Goal: Task Accomplishment & Management: Manage account settings

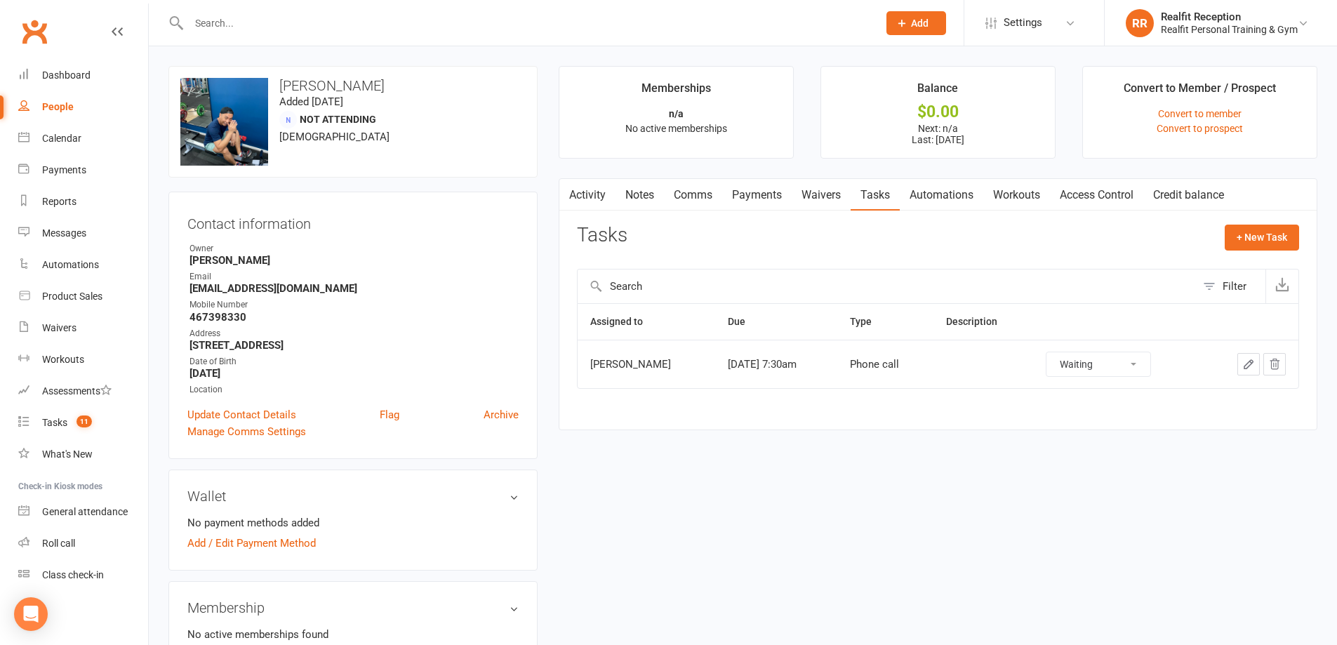
select select "waiting"
click at [63, 139] on div "Calendar" at bounding box center [61, 138] width 39 height 11
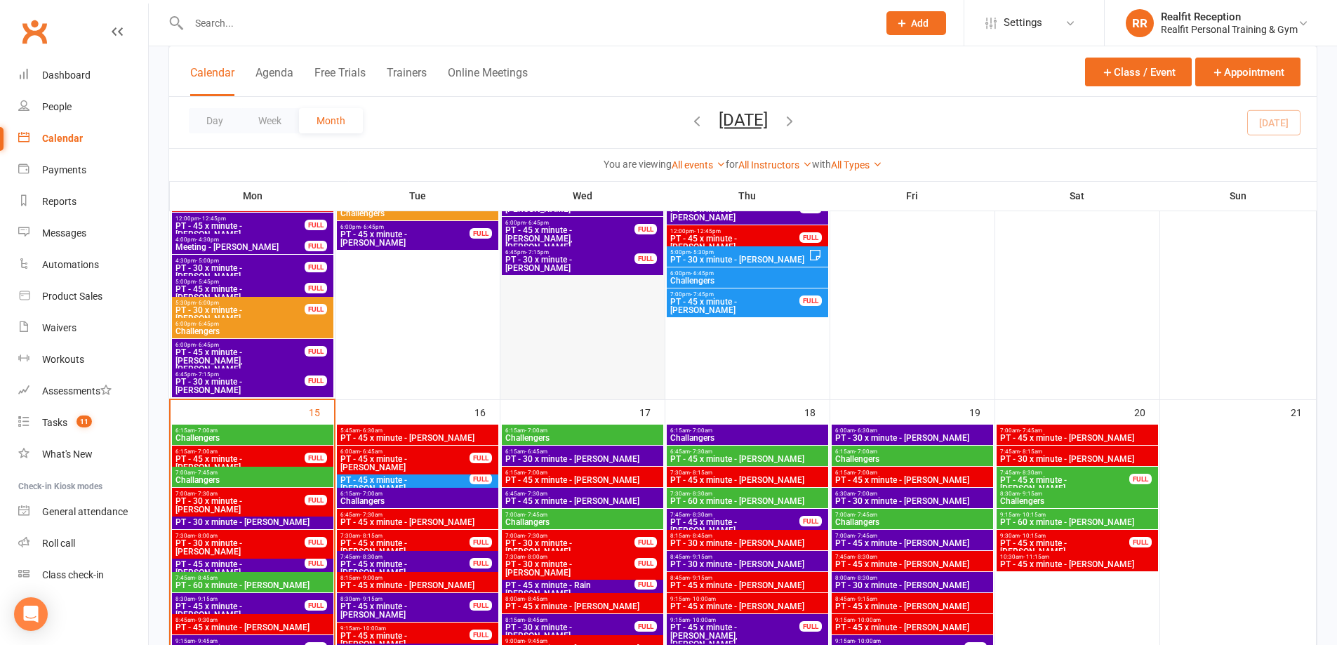
scroll to position [1053, 0]
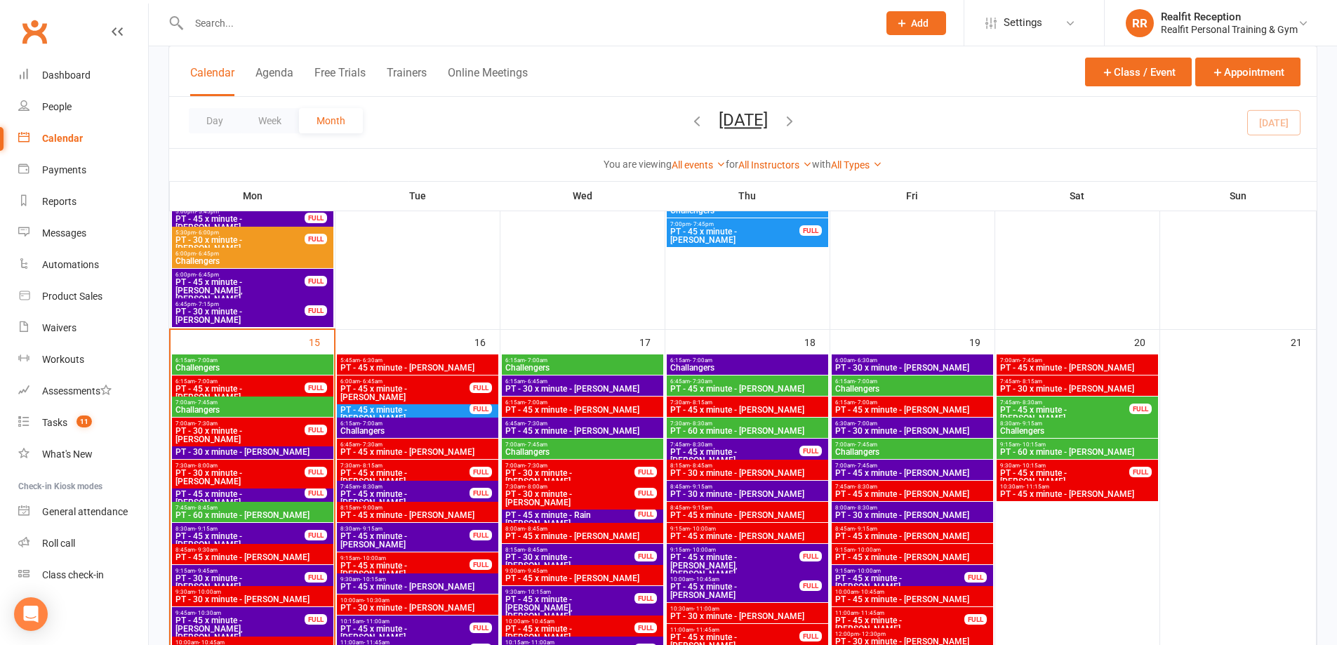
click at [462, 363] on span "5:45am - 6:30am" at bounding box center [418, 360] width 156 height 6
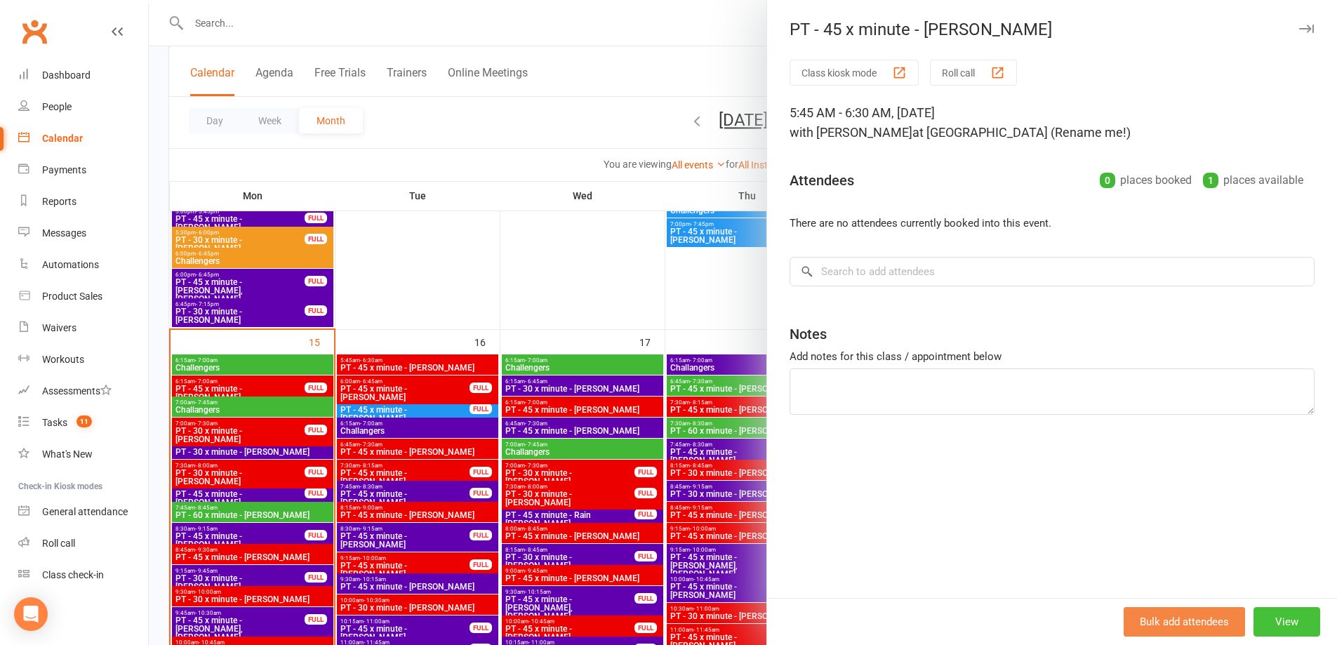
click at [1282, 627] on button "View" at bounding box center [1286, 621] width 67 height 29
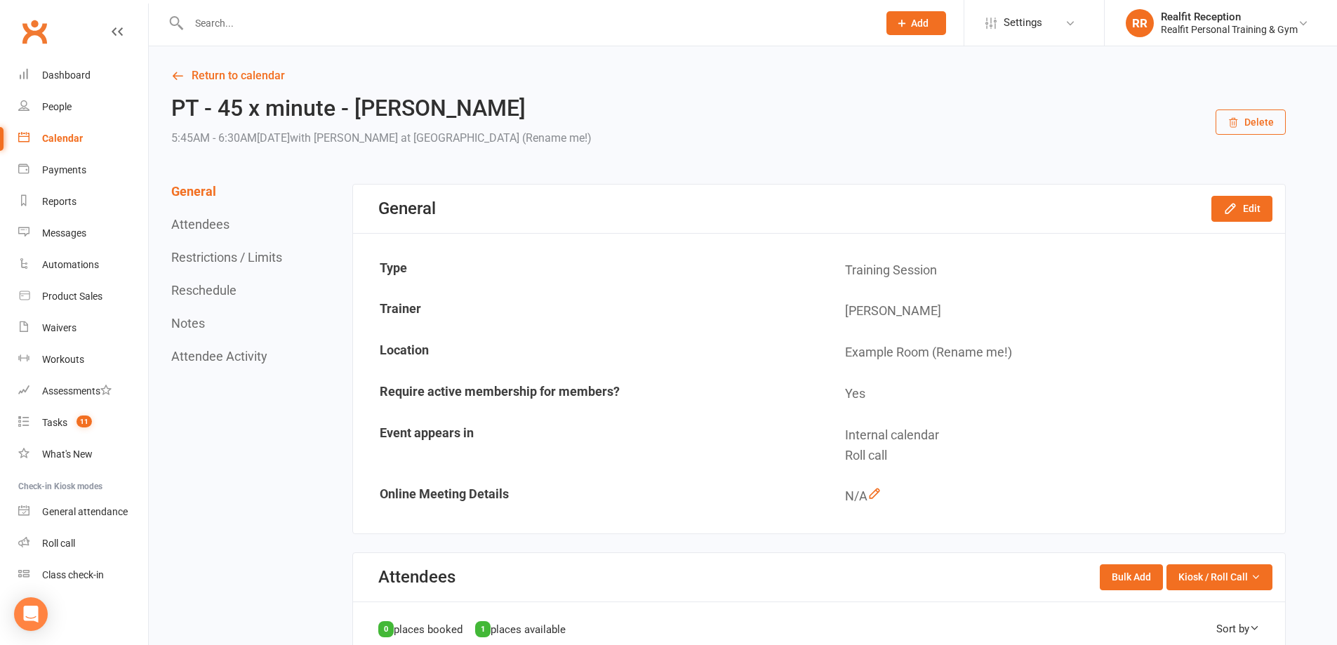
click at [1255, 126] on button "Delete" at bounding box center [1251, 121] width 70 height 25
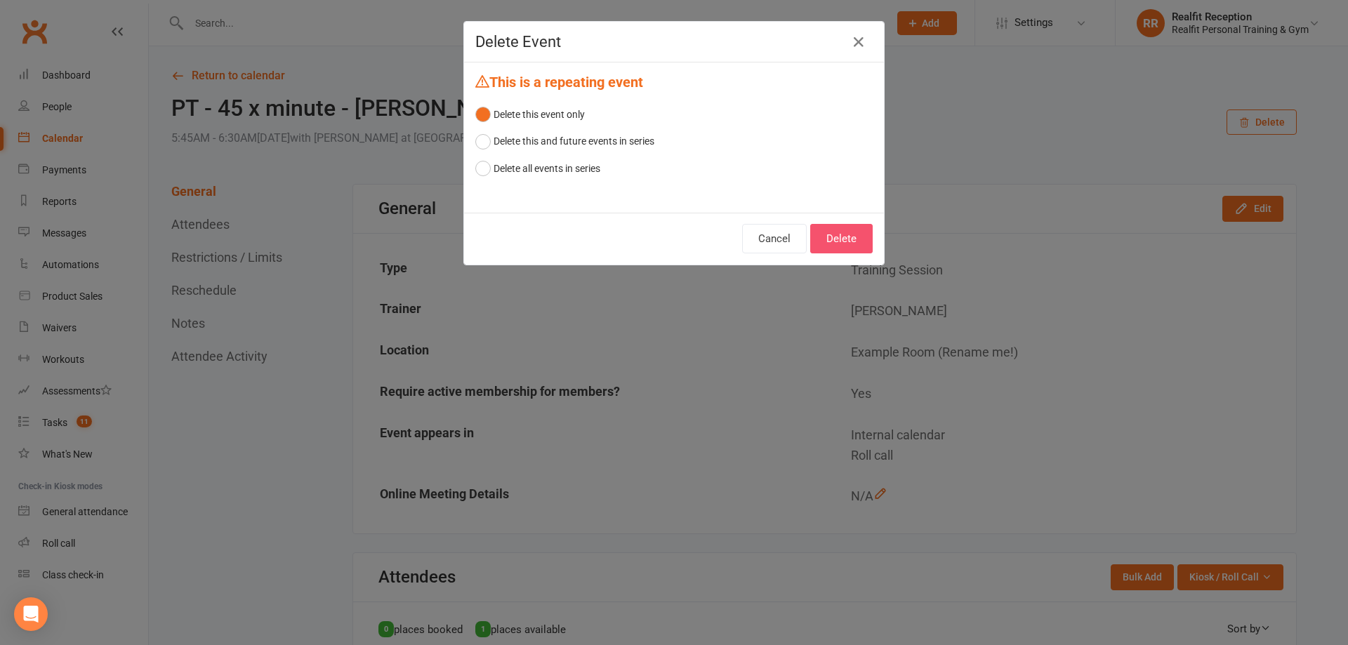
click at [819, 238] on button "Delete" at bounding box center [841, 238] width 62 height 29
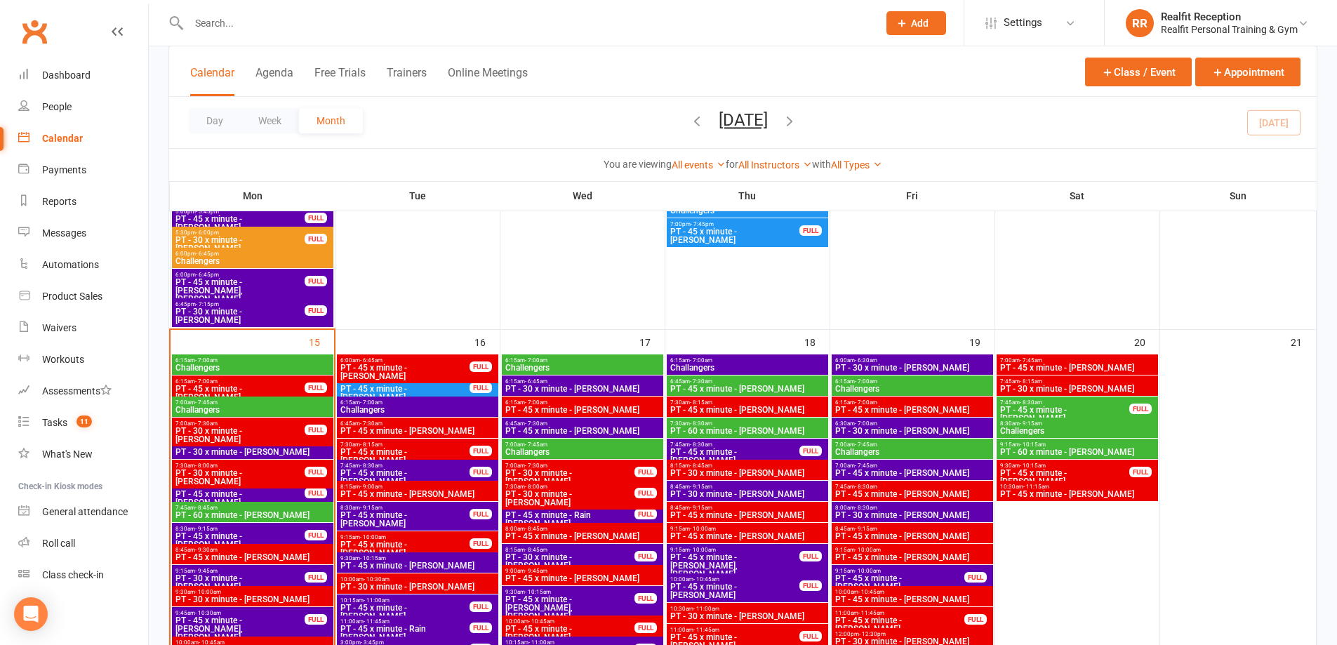
scroll to position [1193, 0]
